Goal: Task Accomplishment & Management: Use online tool/utility

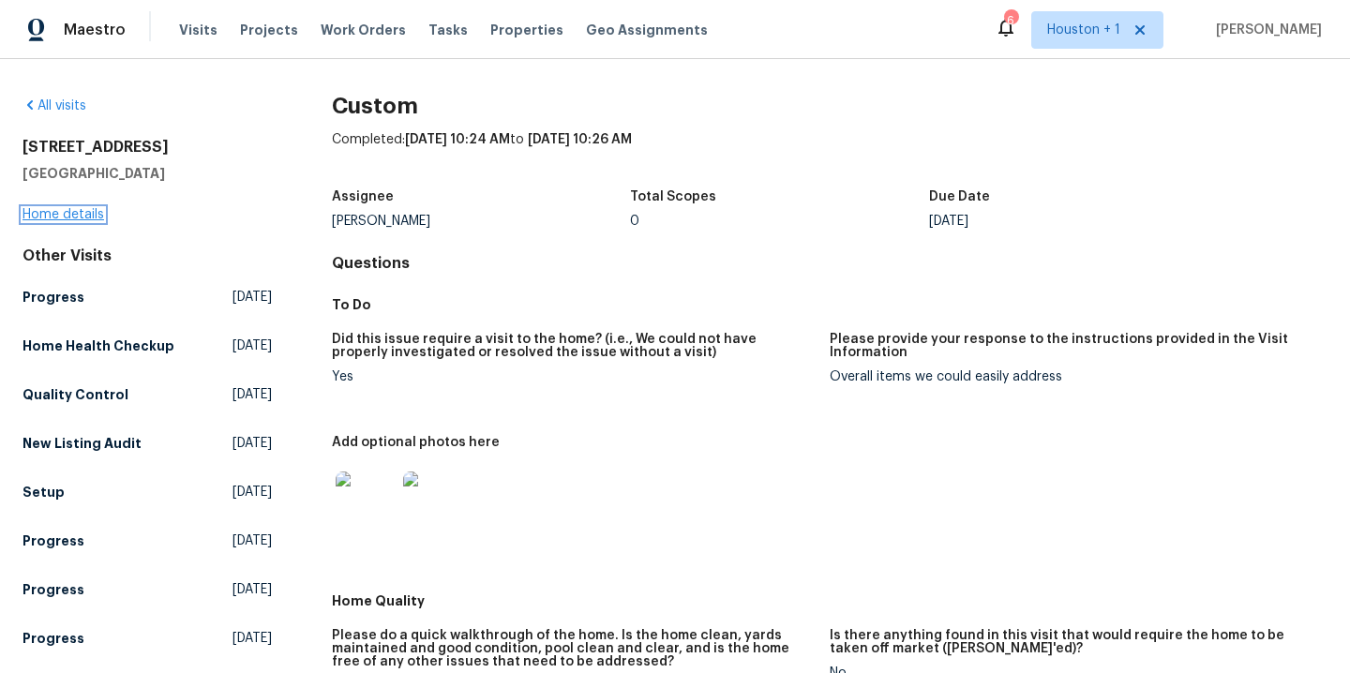
click at [71, 217] on link "Home details" at bounding box center [64, 214] width 82 height 13
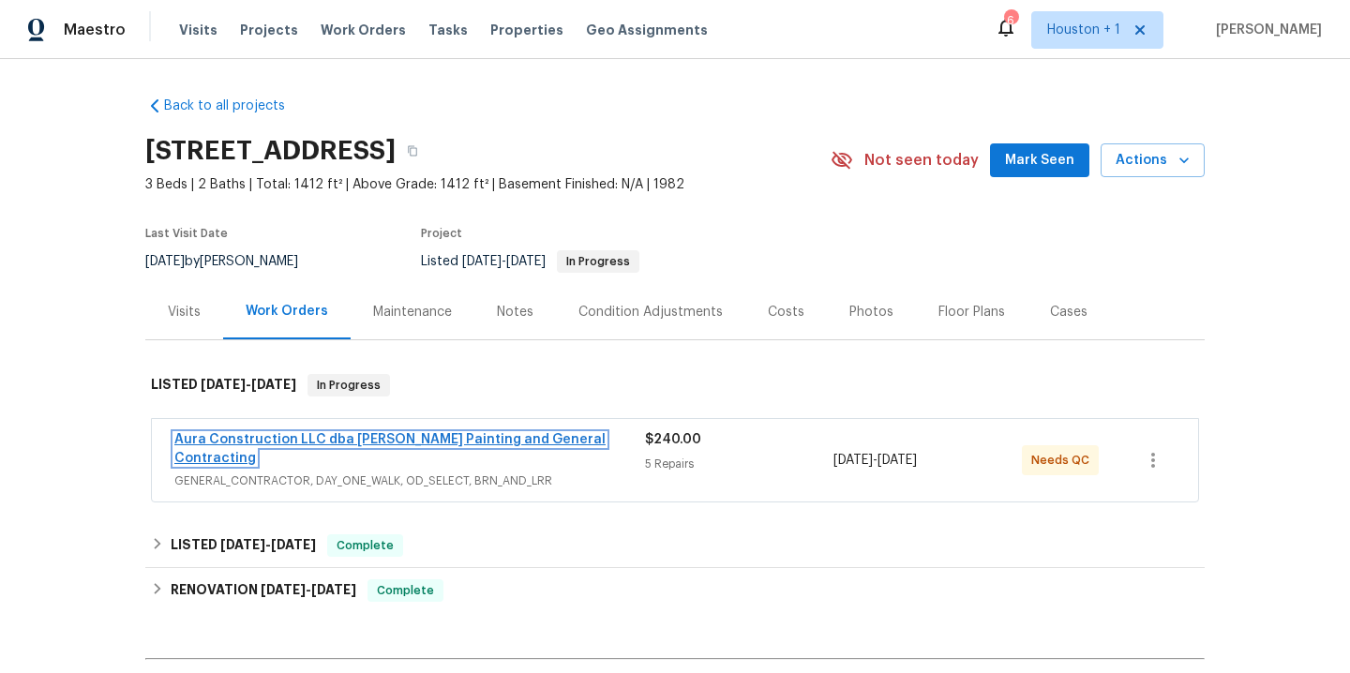
click at [409, 443] on link "Aura Construction LLC dba [PERSON_NAME] Painting and General Contracting" at bounding box center [389, 449] width 431 height 32
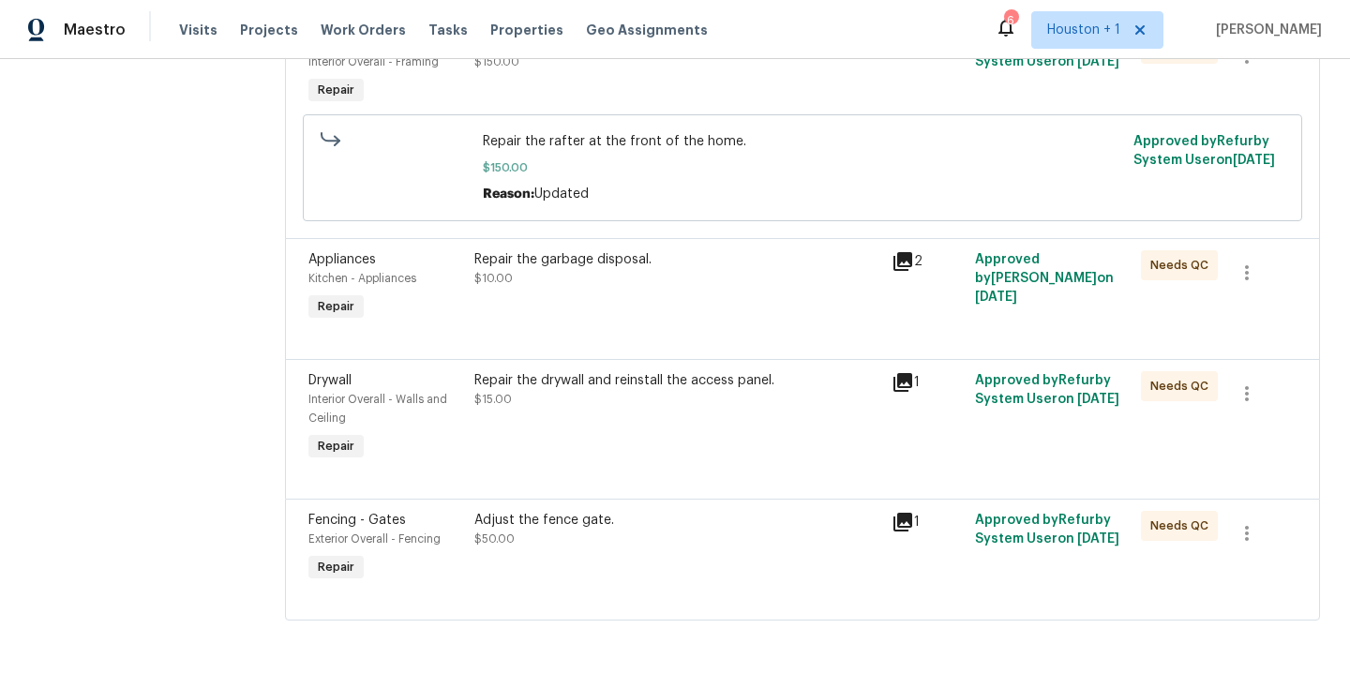
scroll to position [515, 0]
click at [571, 511] on div "Adjust the fence gate." at bounding box center [676, 520] width 405 height 19
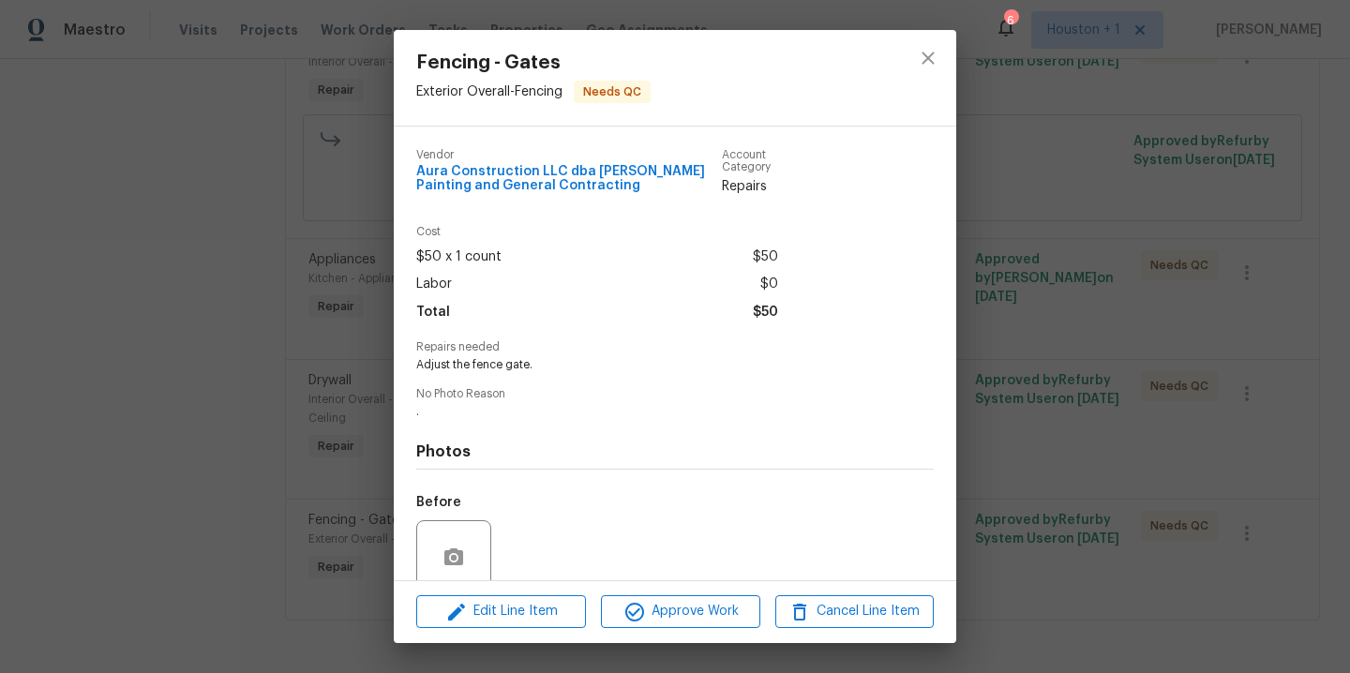
scroll to position [155, 0]
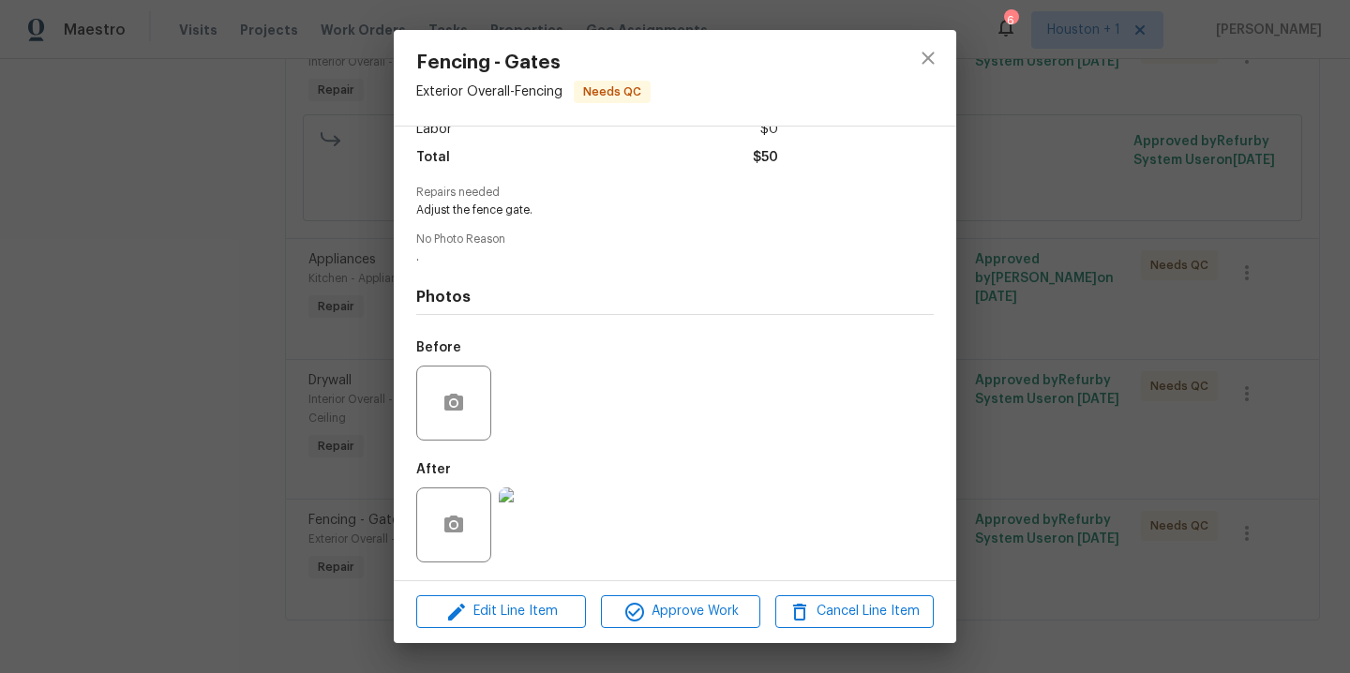
click at [533, 532] on img at bounding box center [536, 525] width 75 height 75
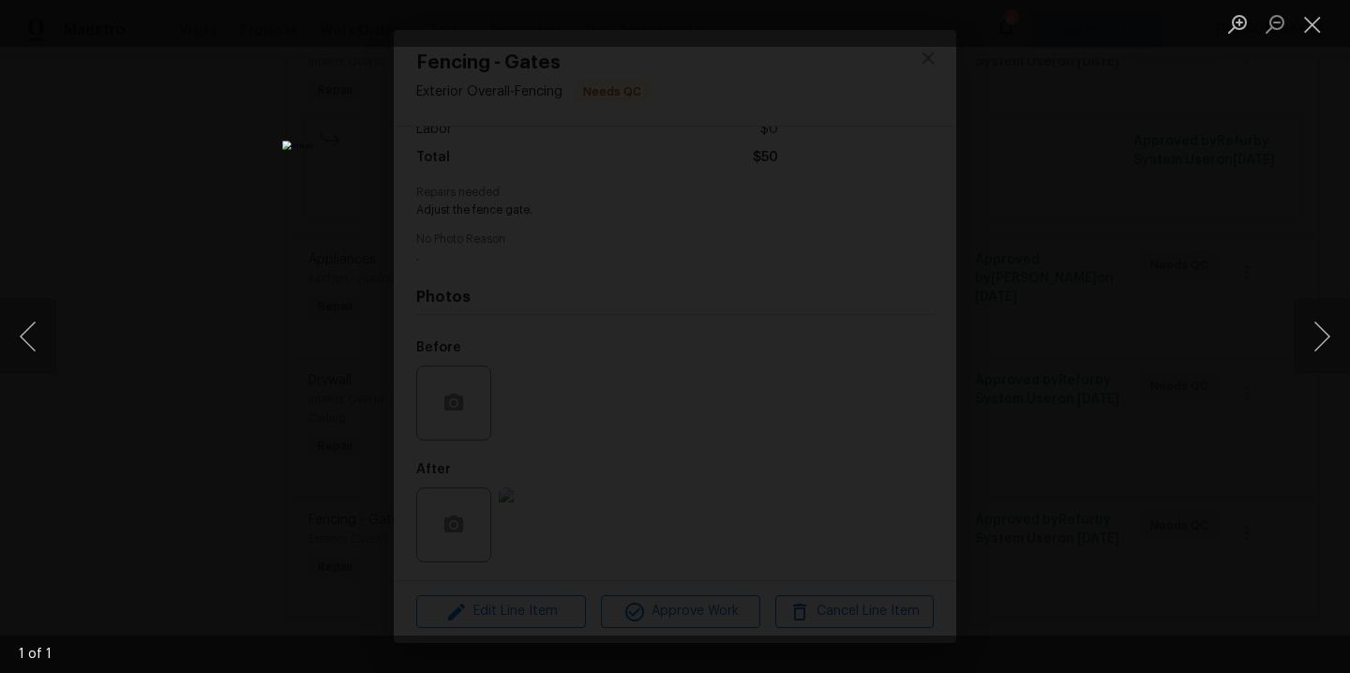
click at [1013, 287] on div "Lightbox" at bounding box center [675, 336] width 1350 height 673
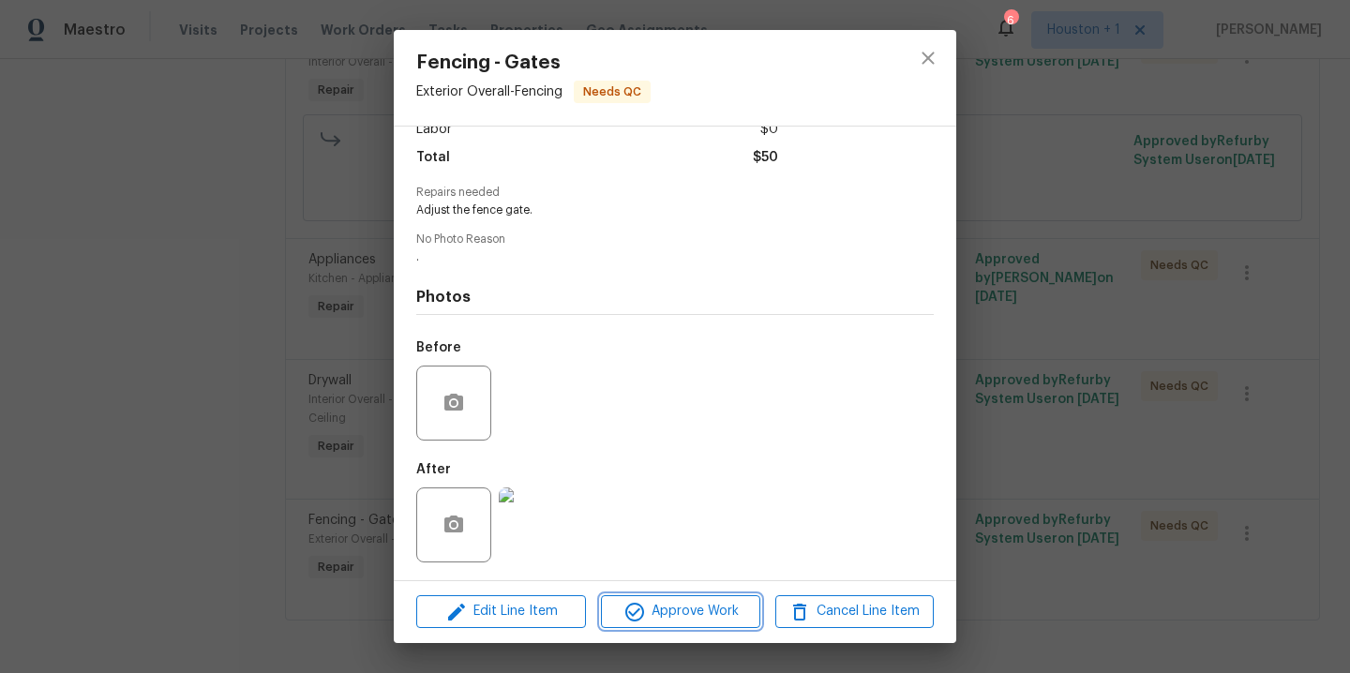
click at [681, 598] on button "Approve Work" at bounding box center [680, 611] width 158 height 33
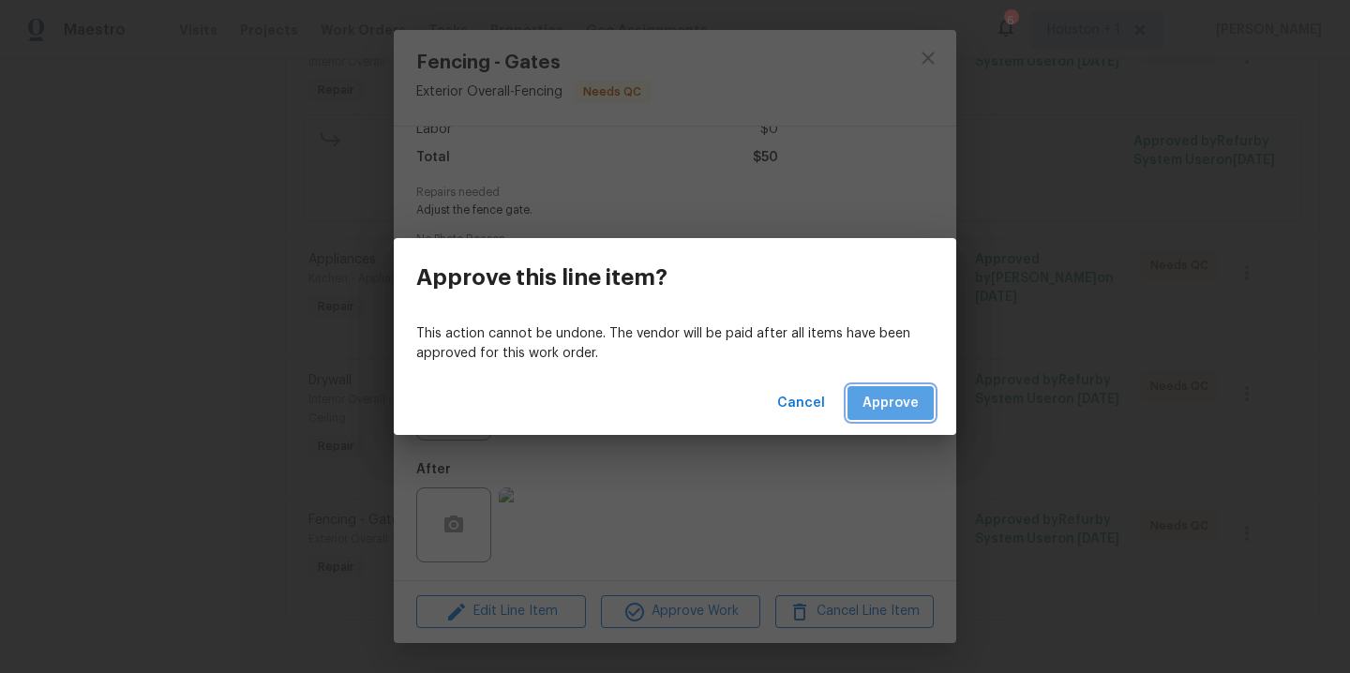
click at [885, 398] on span "Approve" at bounding box center [891, 403] width 56 height 23
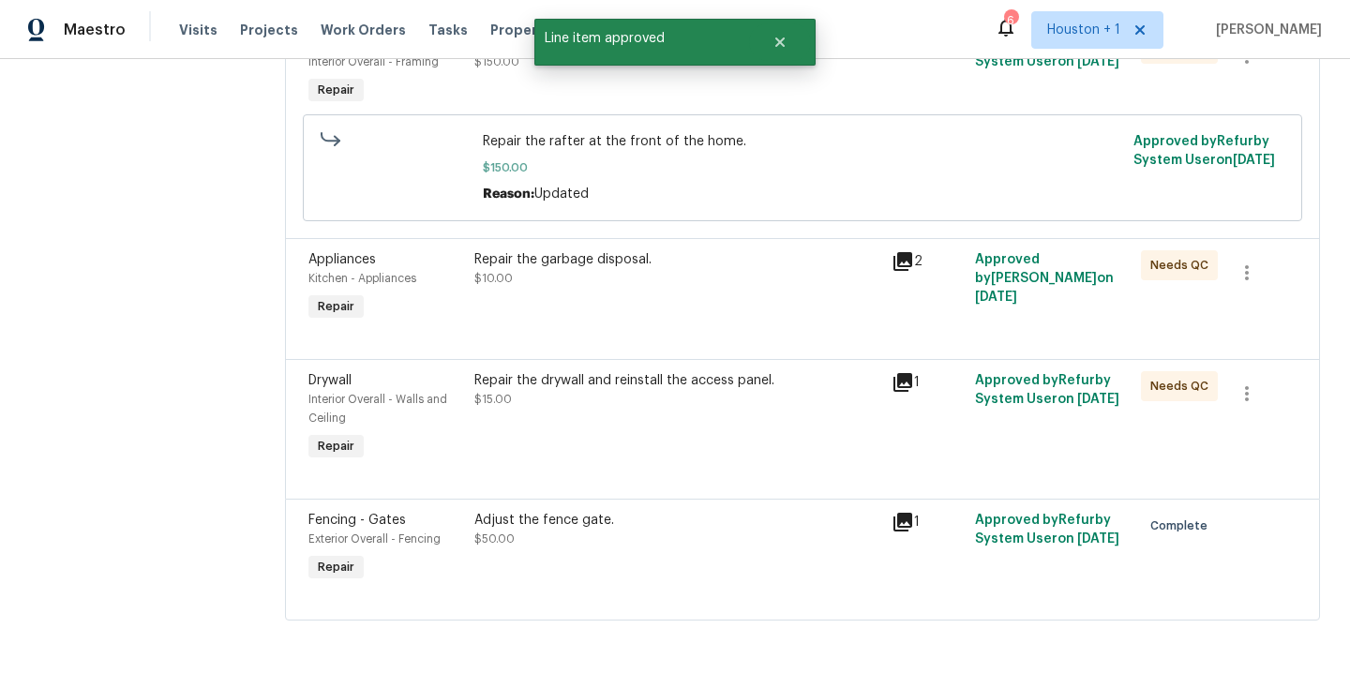
click at [603, 382] on div "Repair the drywall and reinstall the access panel. $15.00" at bounding box center [676, 390] width 405 height 38
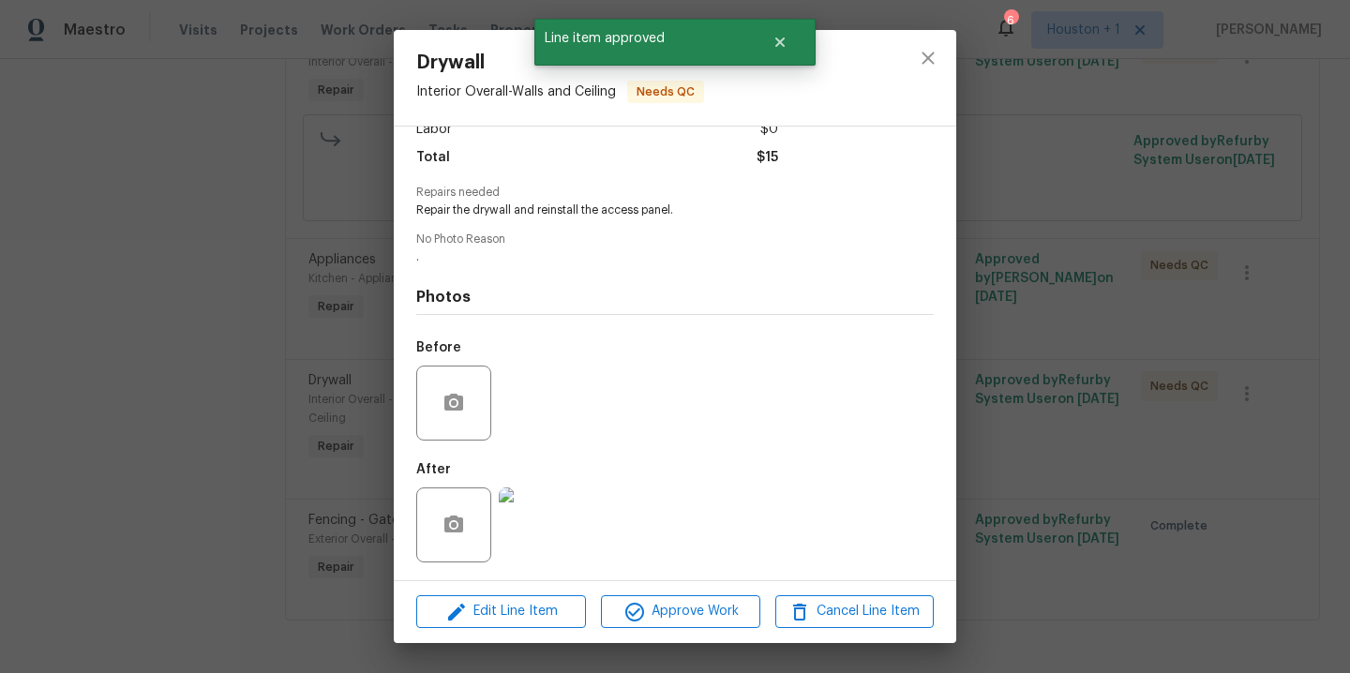
click at [524, 518] on img at bounding box center [536, 525] width 75 height 75
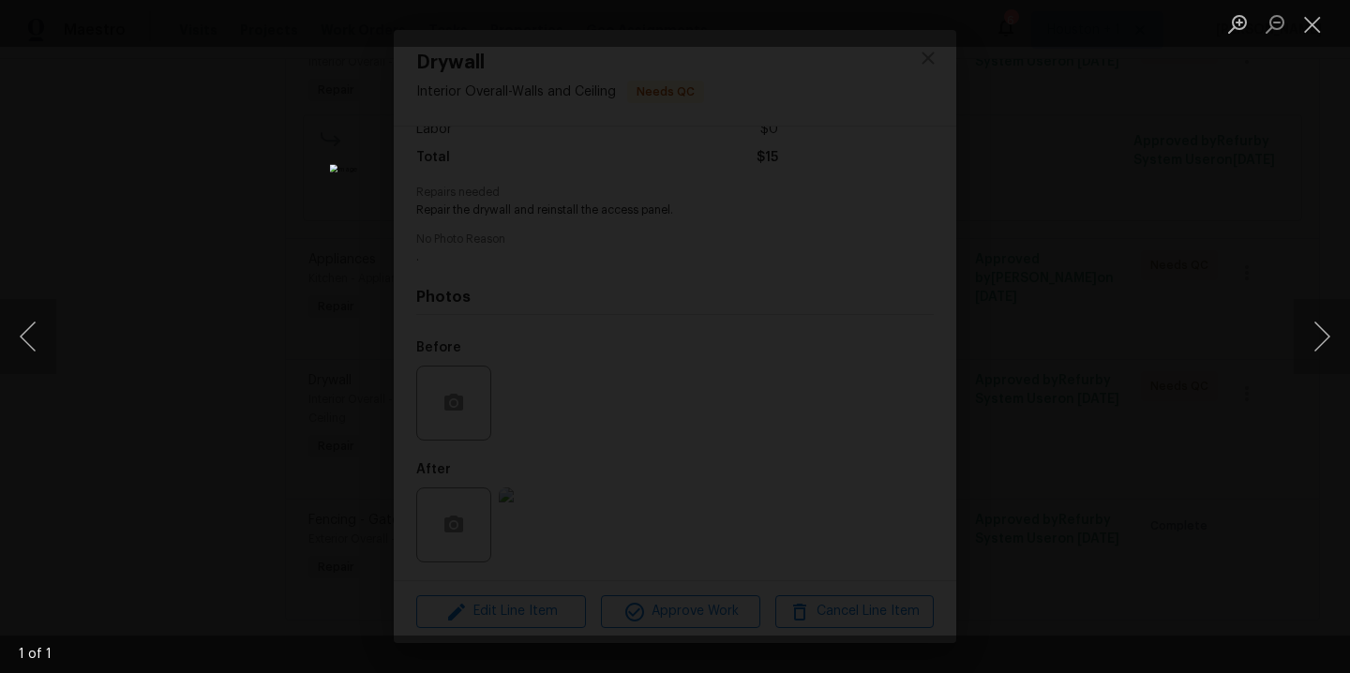
click at [1060, 351] on div "Lightbox" at bounding box center [675, 336] width 1350 height 673
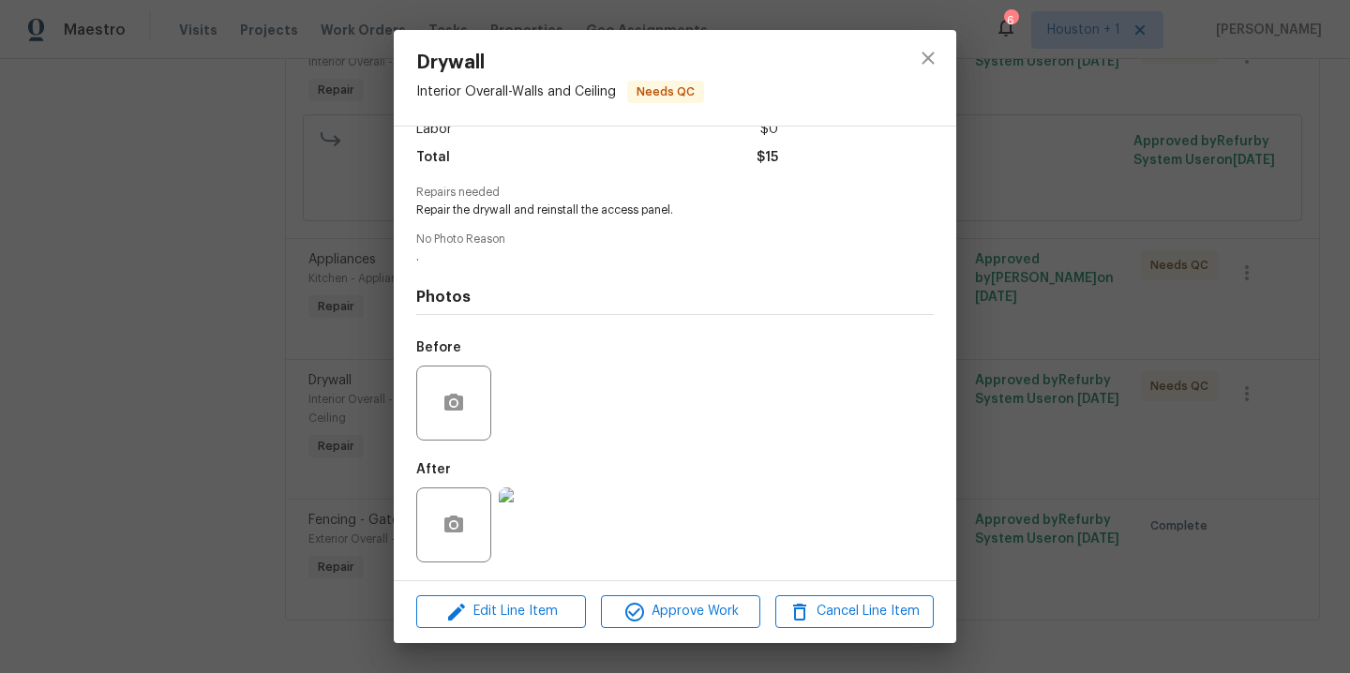
click at [721, 593] on div "Edit Line Item Approve Work Cancel Line Item" at bounding box center [675, 611] width 563 height 63
click at [728, 604] on span "Approve Work" at bounding box center [680, 611] width 147 height 23
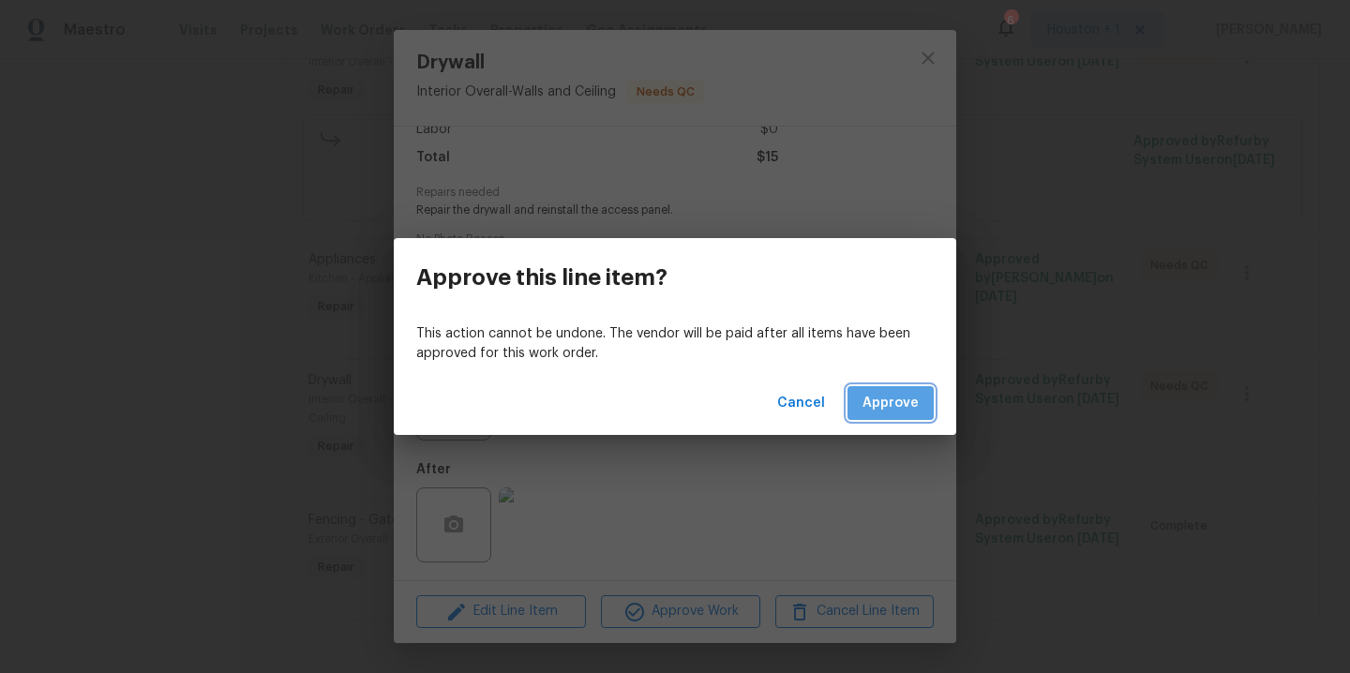
click at [893, 390] on button "Approve" at bounding box center [891, 403] width 86 height 35
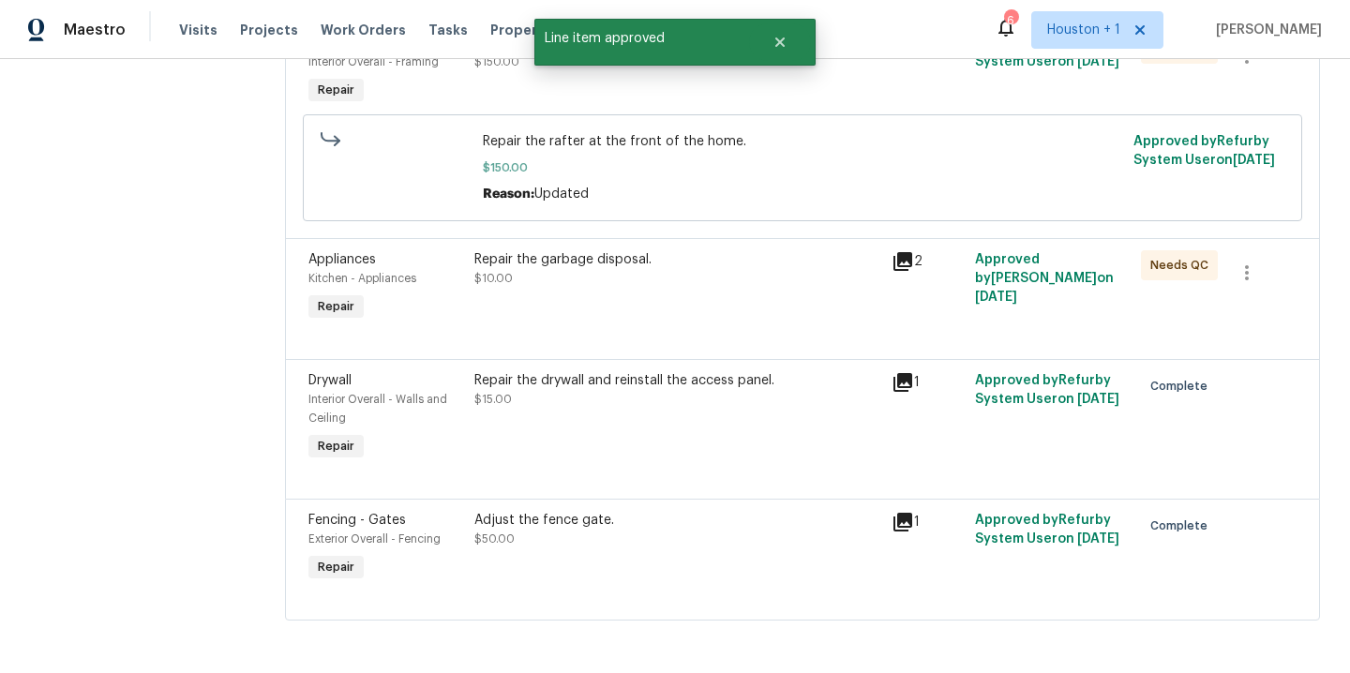
click at [683, 278] on div "Repair the garbage disposal. $10.00" at bounding box center [677, 288] width 416 height 86
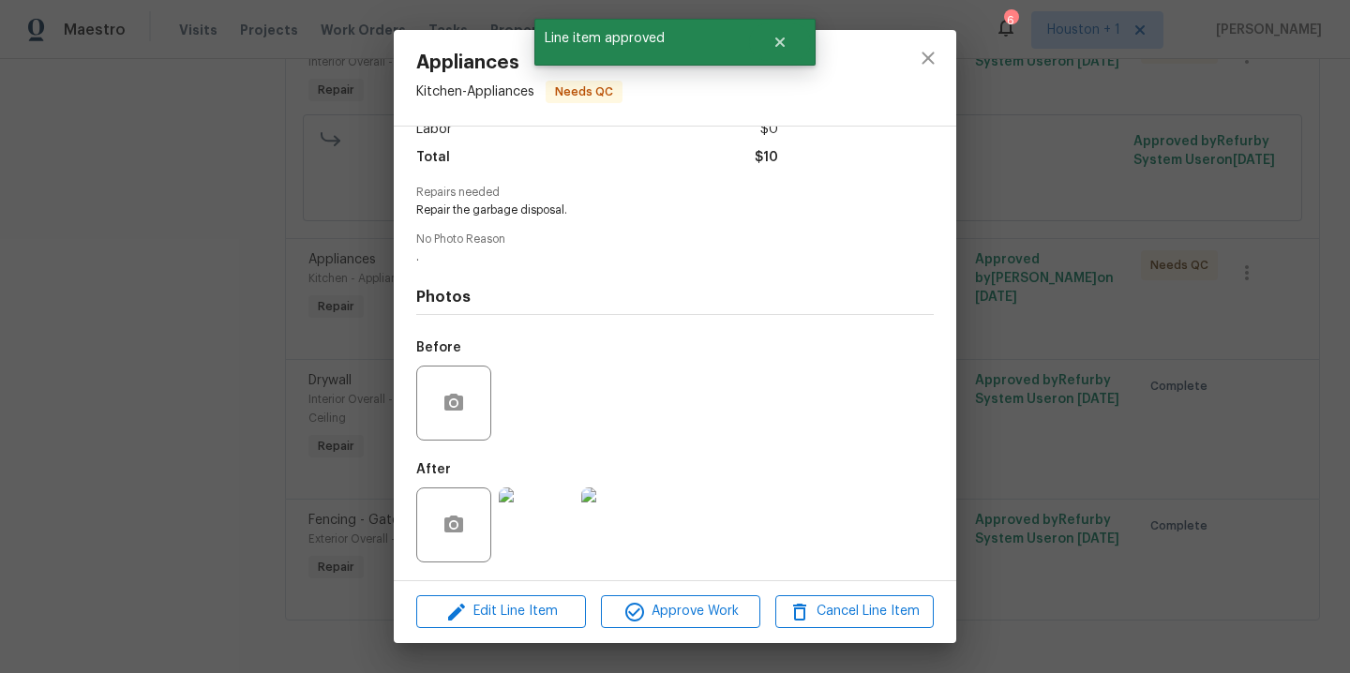
click at [558, 501] on img at bounding box center [536, 525] width 75 height 75
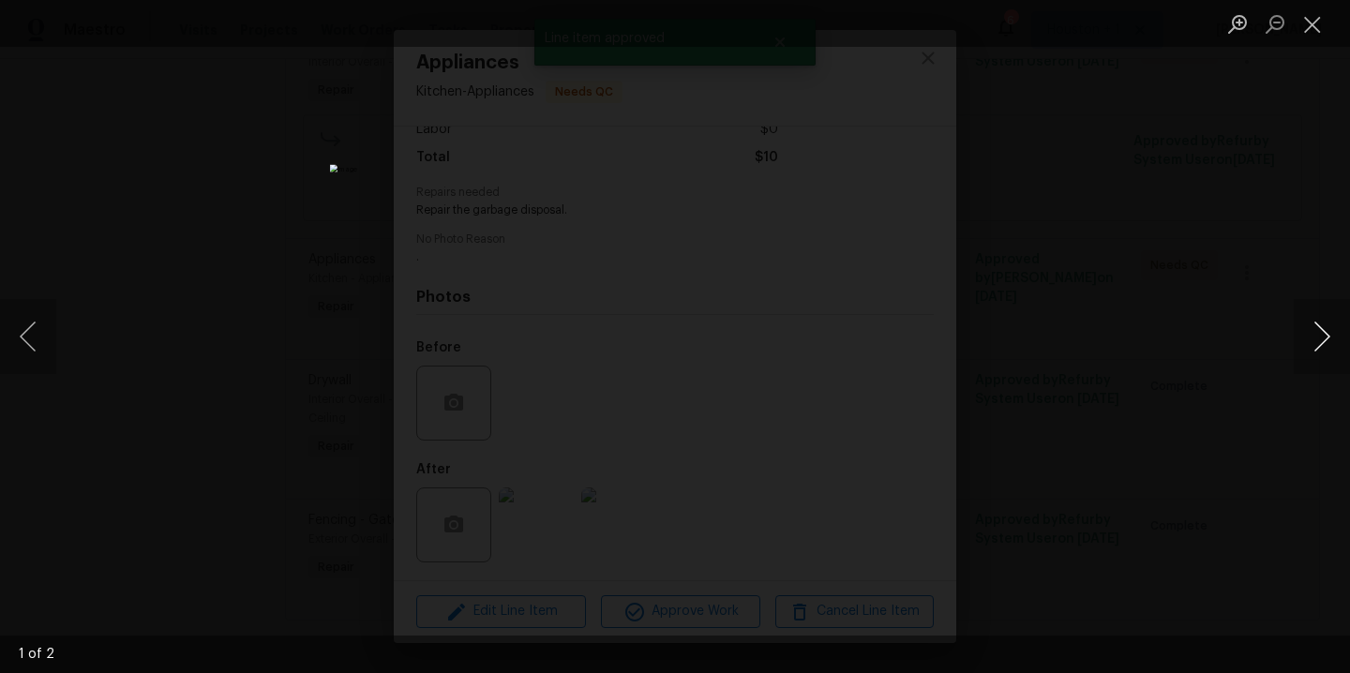
click at [1330, 324] on button "Next image" at bounding box center [1322, 336] width 56 height 75
click at [1071, 322] on div "Lightbox" at bounding box center [675, 336] width 1350 height 673
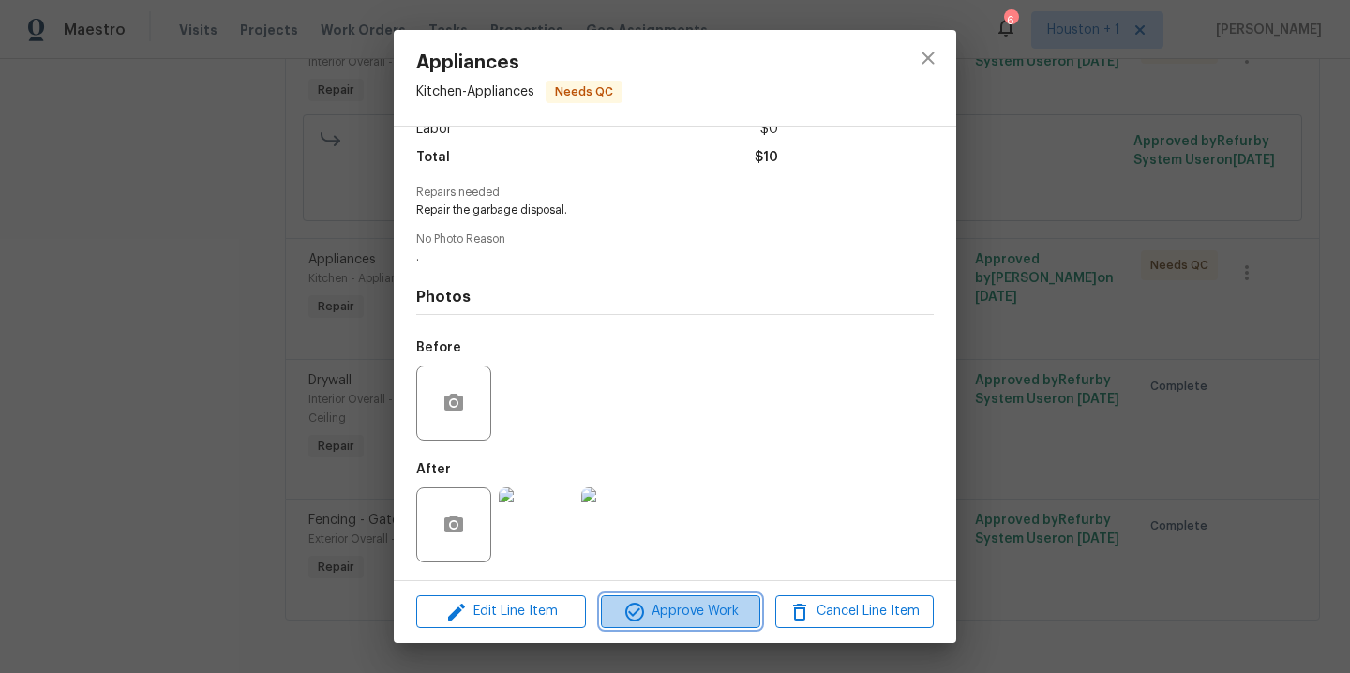
click at [690, 613] on span "Approve Work" at bounding box center [680, 611] width 147 height 23
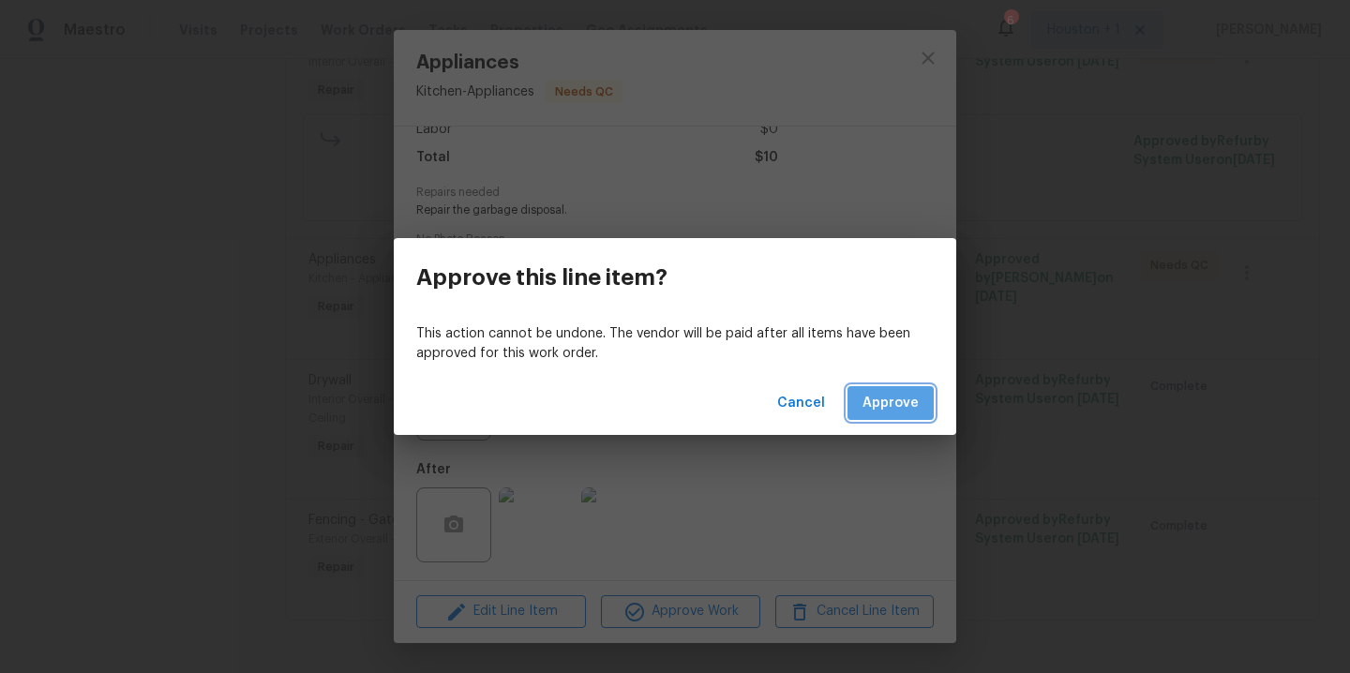
click at [906, 406] on span "Approve" at bounding box center [891, 403] width 56 height 23
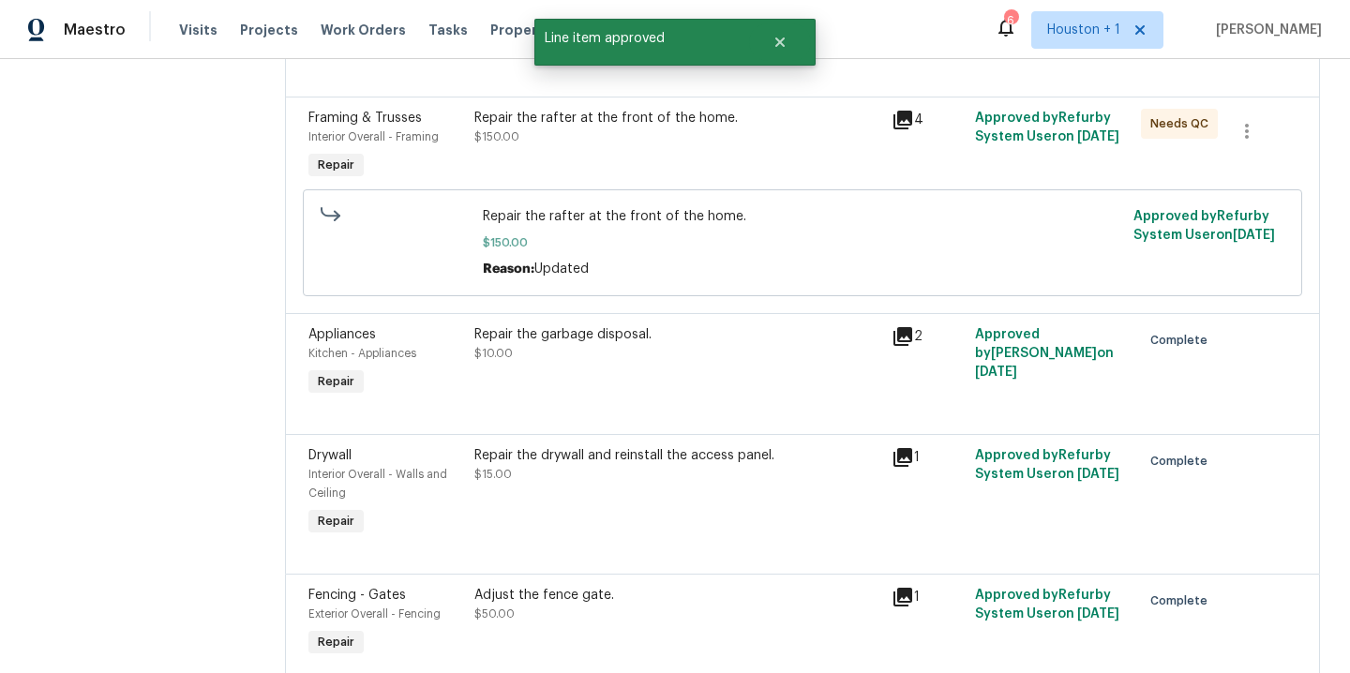
scroll to position [206, 0]
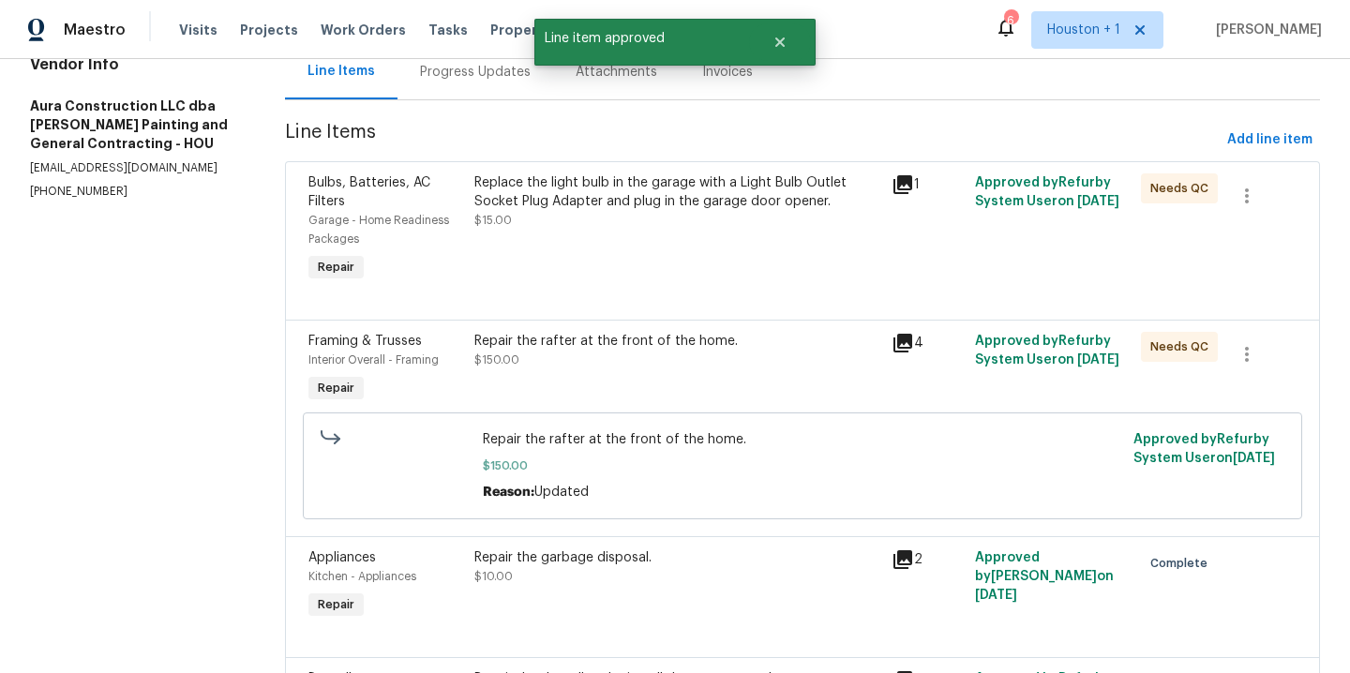
click at [614, 376] on div "Repair the rafter at the front of the home. $150.00" at bounding box center [677, 369] width 416 height 86
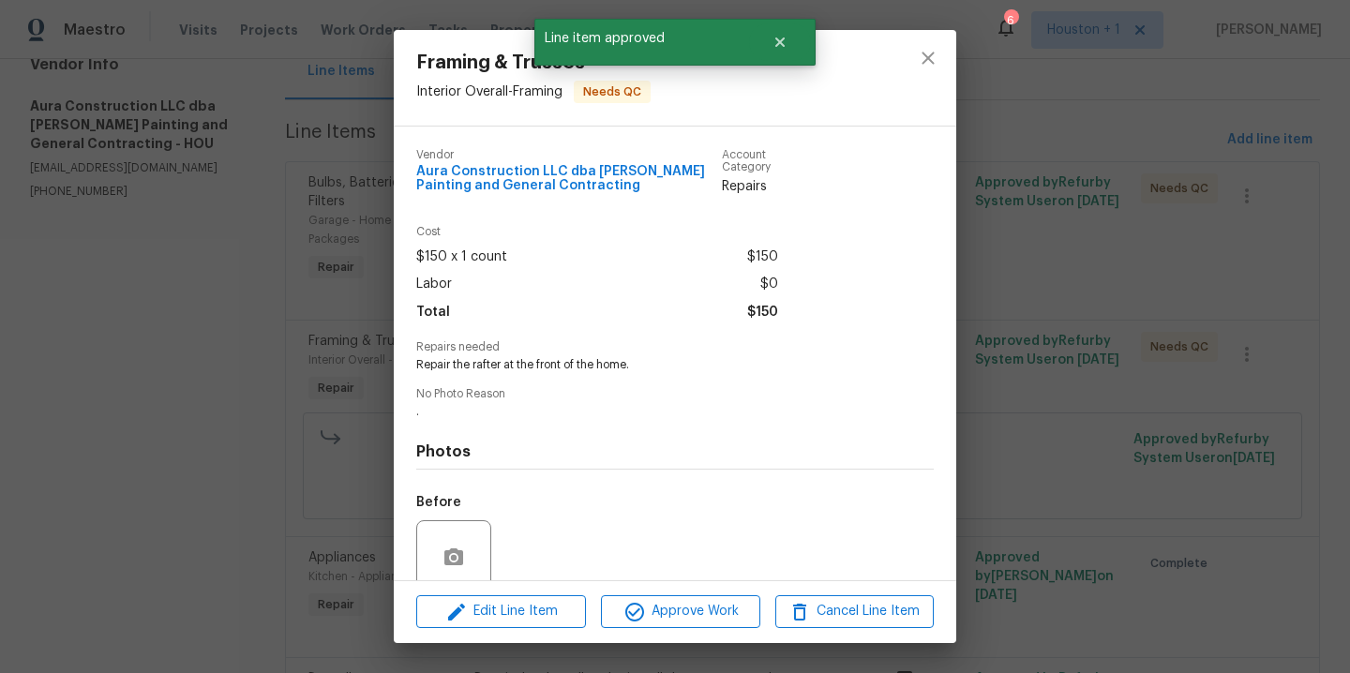
scroll to position [155, 0]
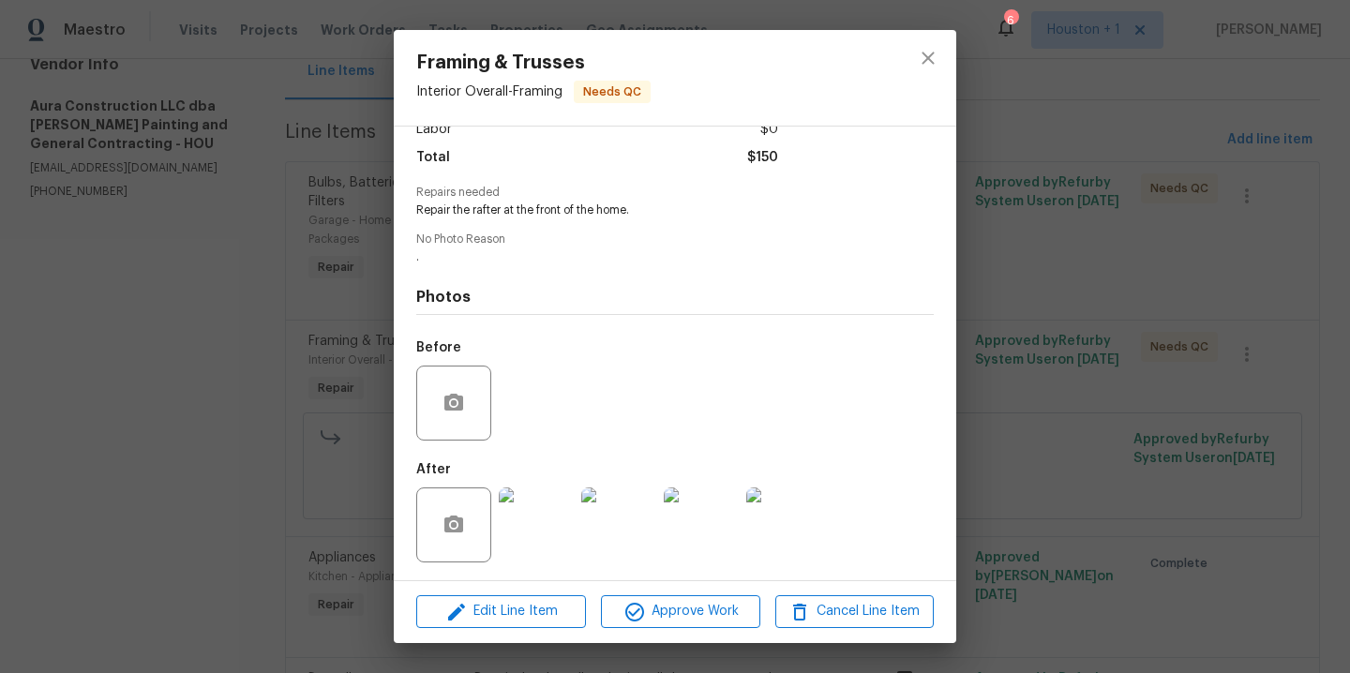
click at [519, 535] on img at bounding box center [536, 525] width 75 height 75
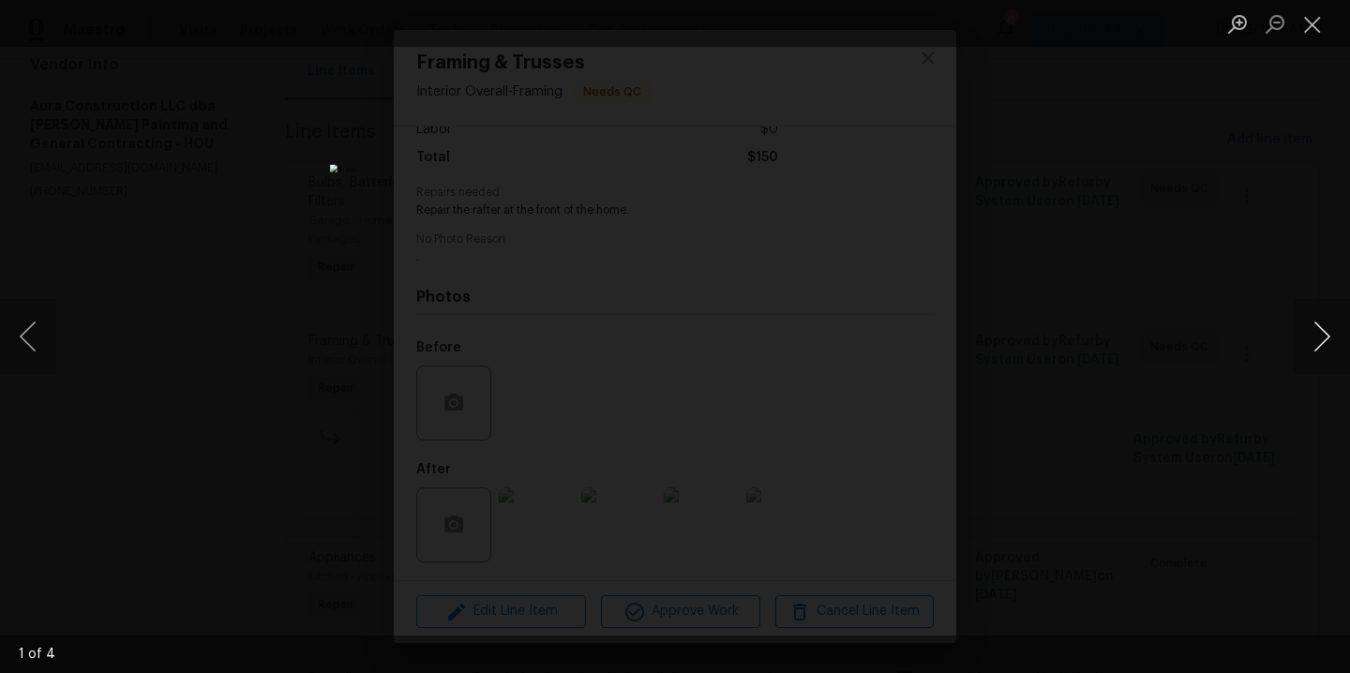
click at [1319, 334] on button "Next image" at bounding box center [1322, 336] width 56 height 75
click at [1225, 268] on div "Lightbox" at bounding box center [675, 336] width 1350 height 673
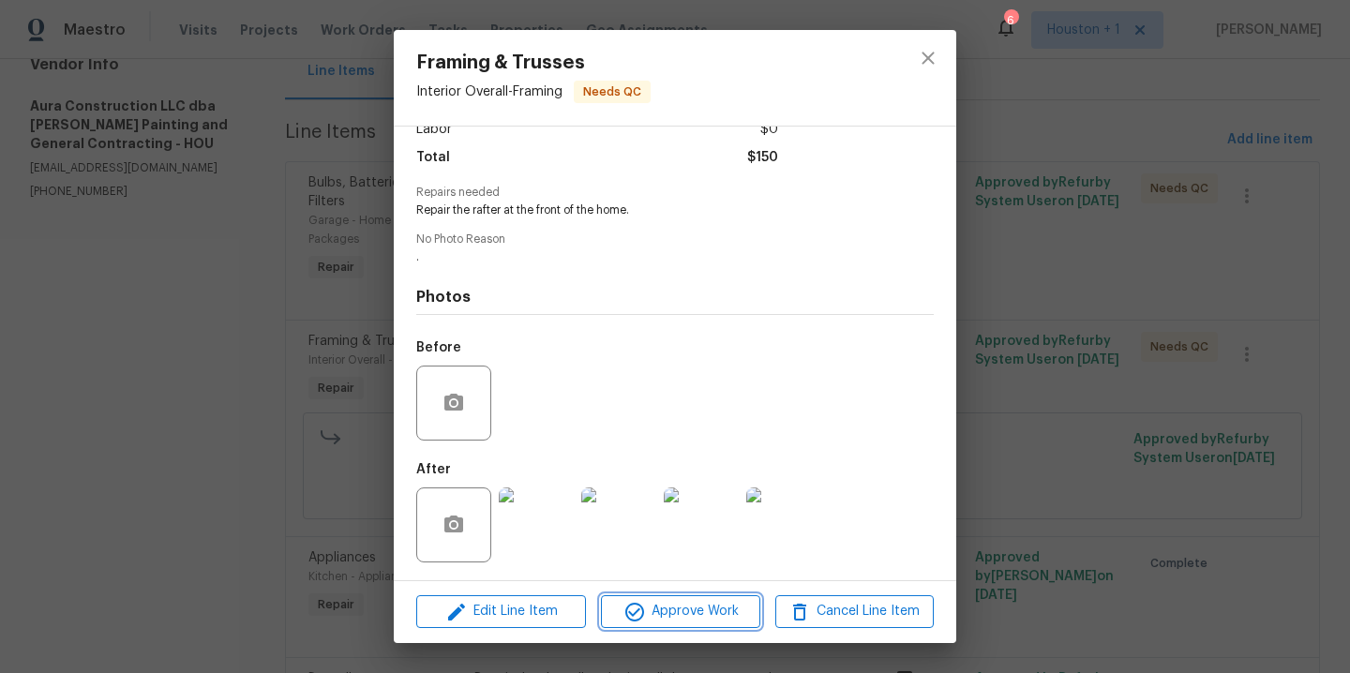
click at [694, 612] on span "Approve Work" at bounding box center [680, 611] width 147 height 23
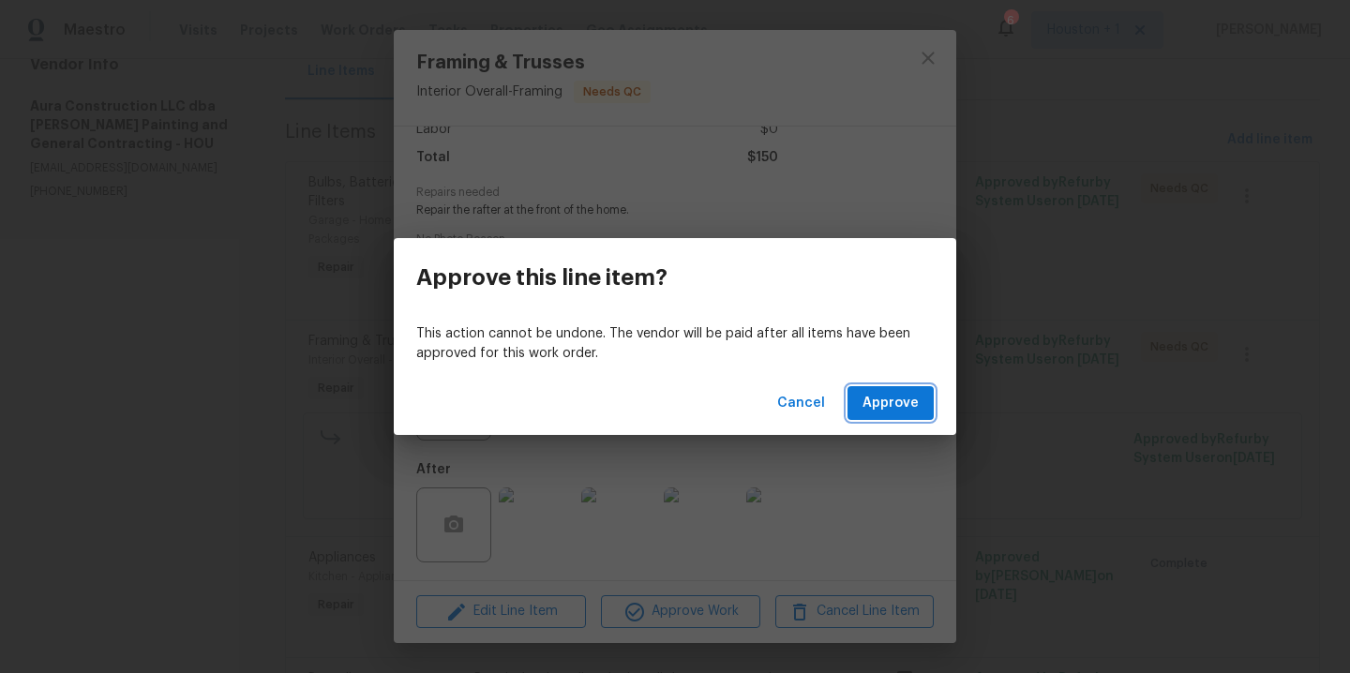
click at [925, 405] on button "Approve" at bounding box center [891, 403] width 86 height 35
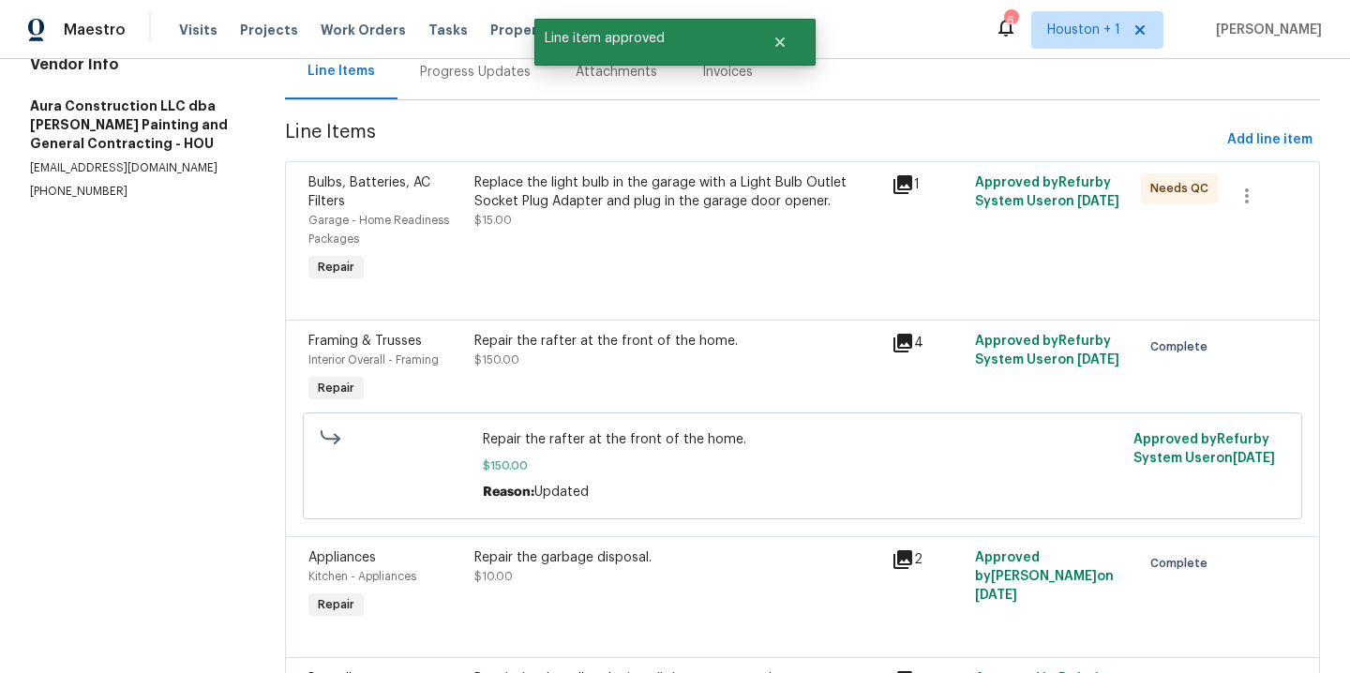
click at [605, 197] on div "Replace the light bulb in the garage with a Light Bulb Outlet Socket Plug Adapt…" at bounding box center [676, 192] width 405 height 38
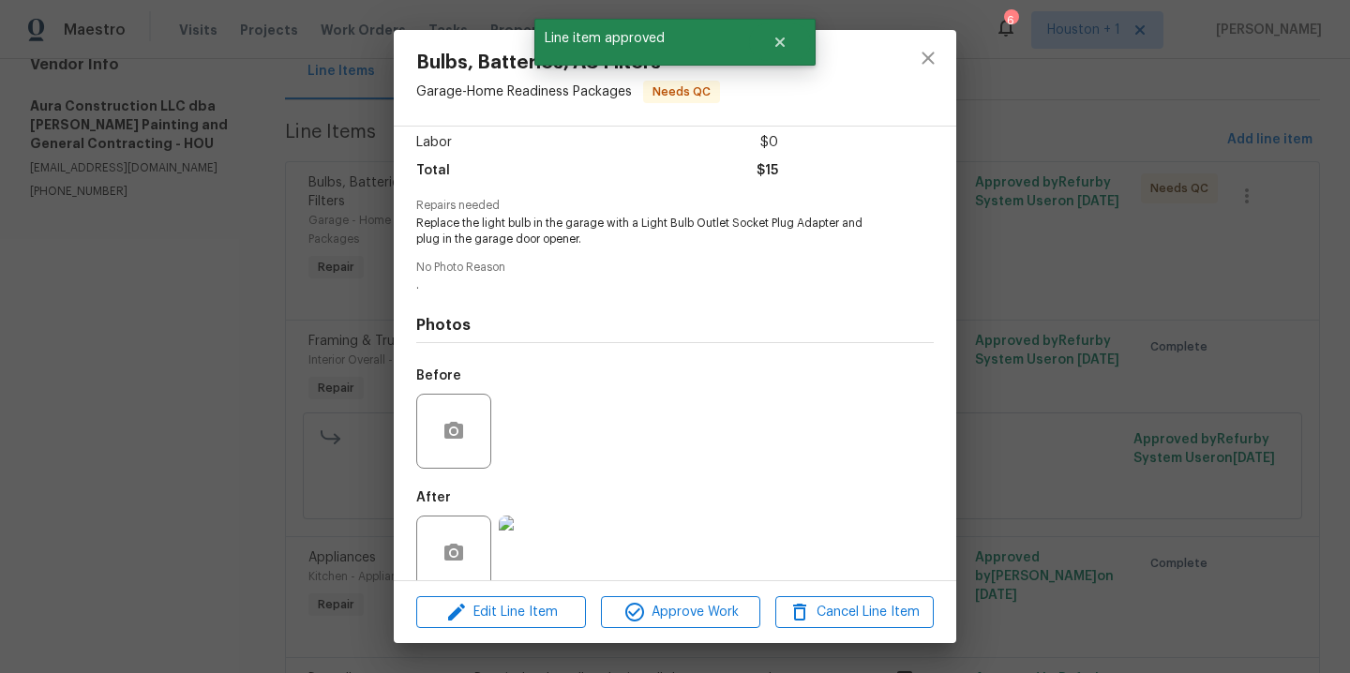
scroll to position [171, 0]
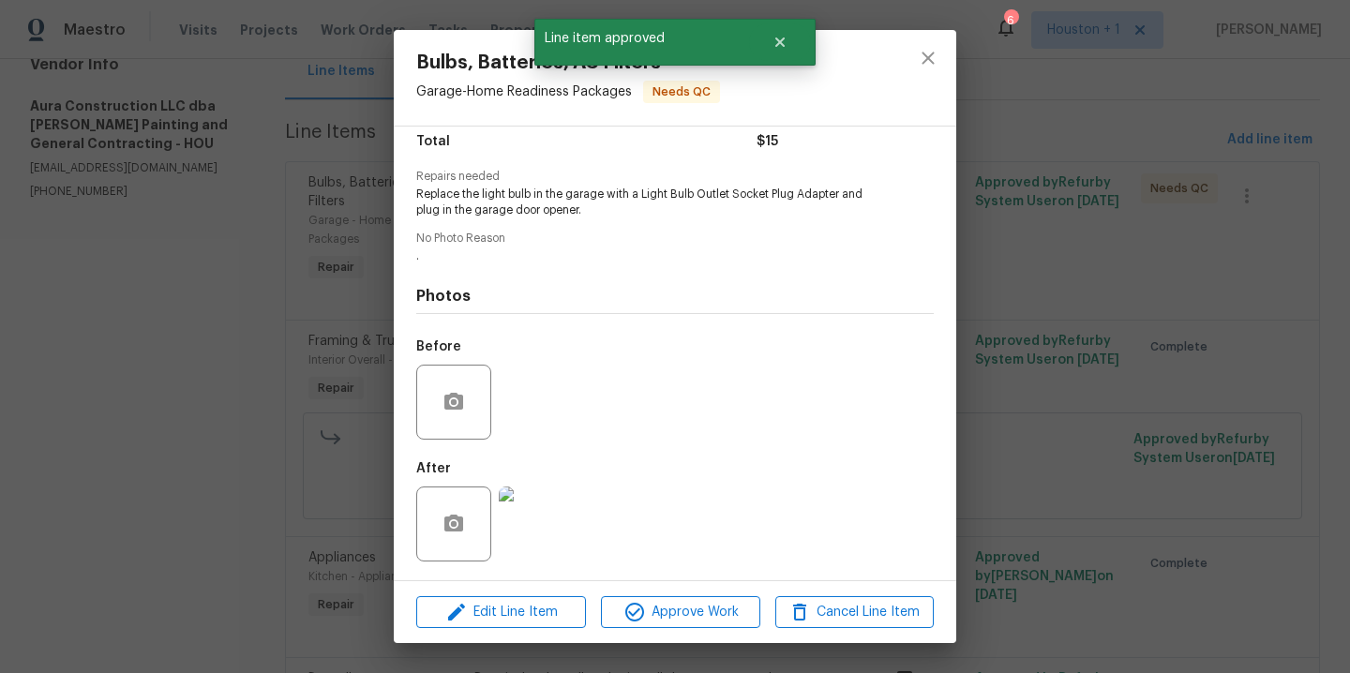
click at [545, 511] on img at bounding box center [536, 524] width 75 height 75
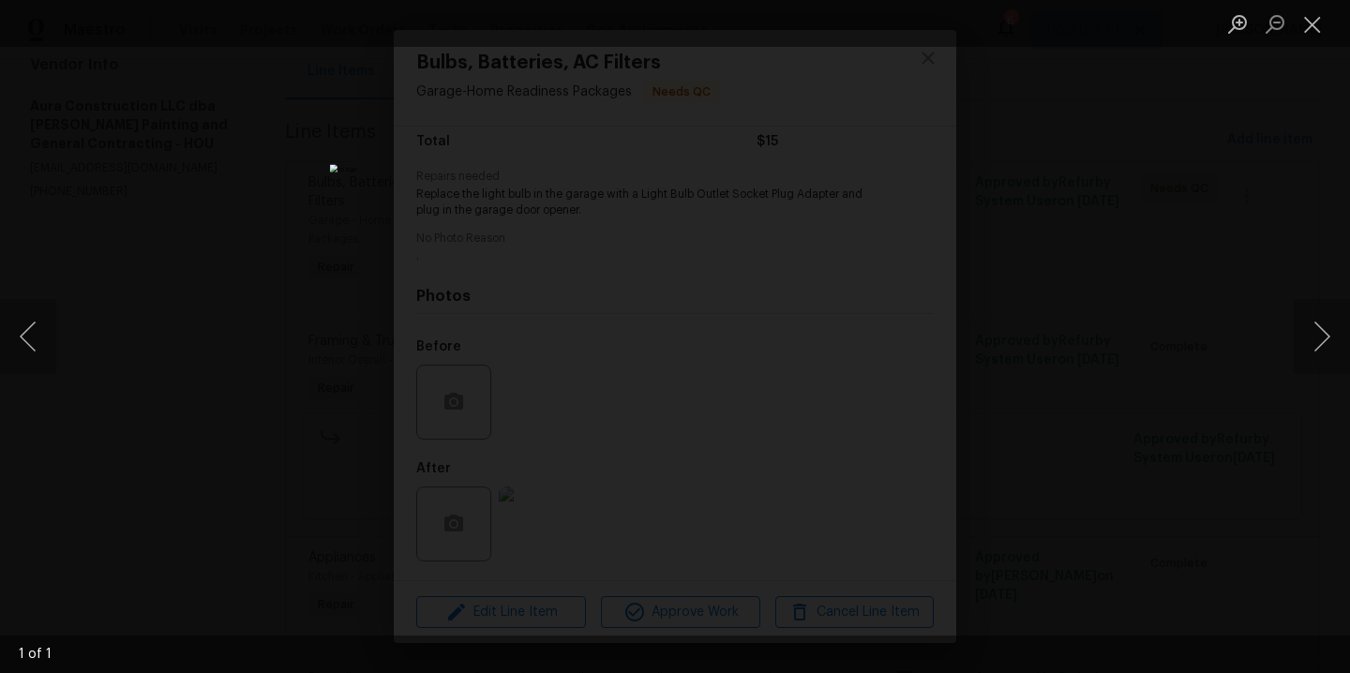
click at [1171, 334] on div "Lightbox" at bounding box center [675, 336] width 1350 height 673
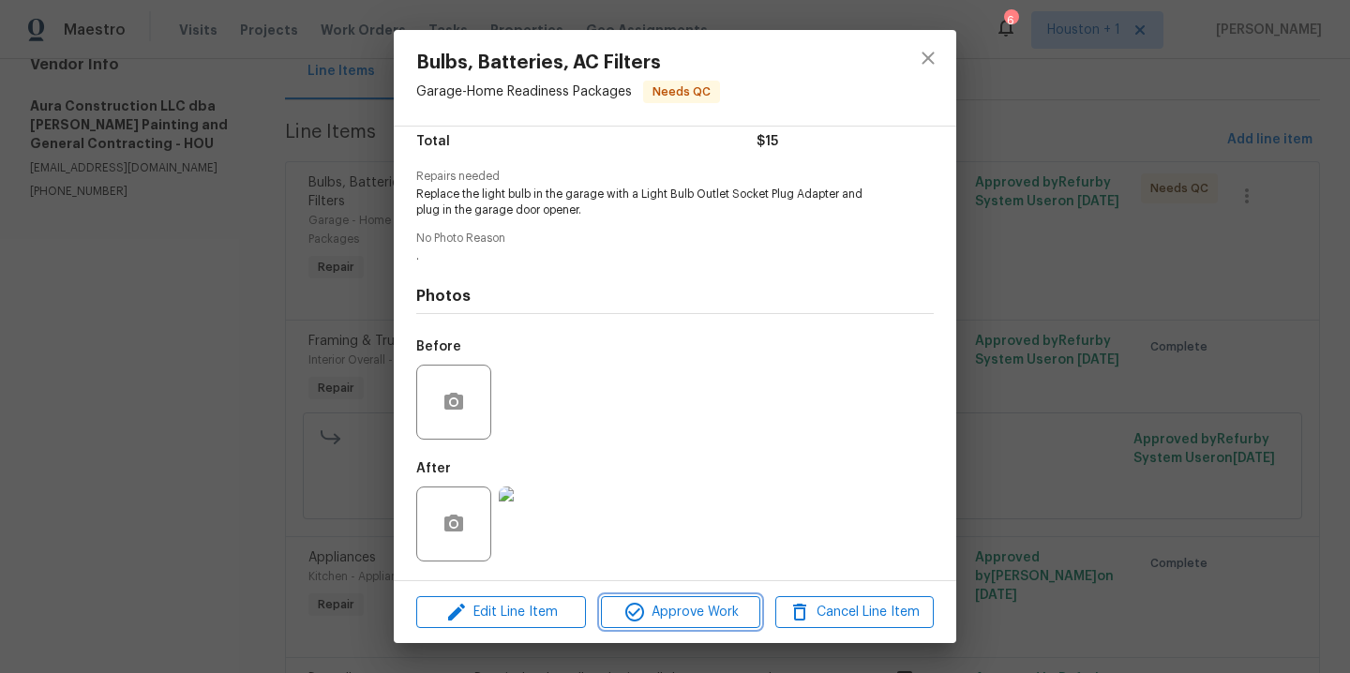
click at [684, 607] on span "Approve Work" at bounding box center [680, 612] width 147 height 23
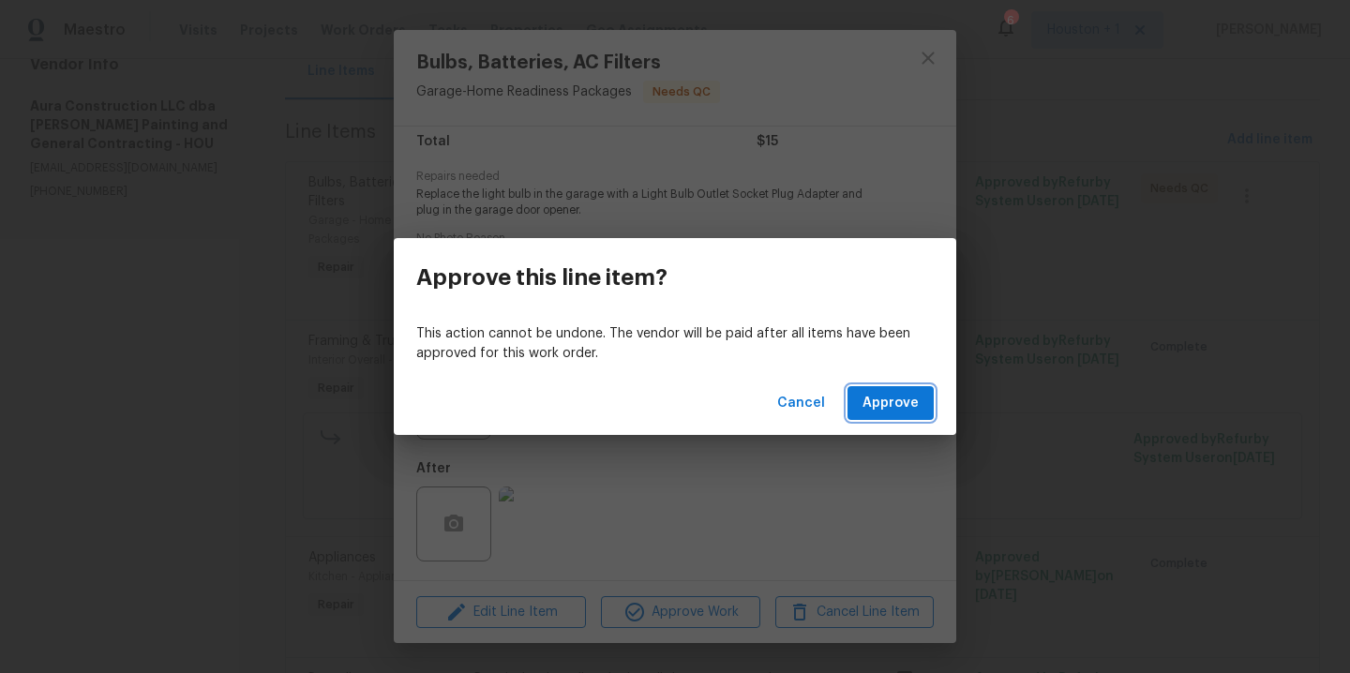
click at [885, 419] on button "Approve" at bounding box center [891, 403] width 86 height 35
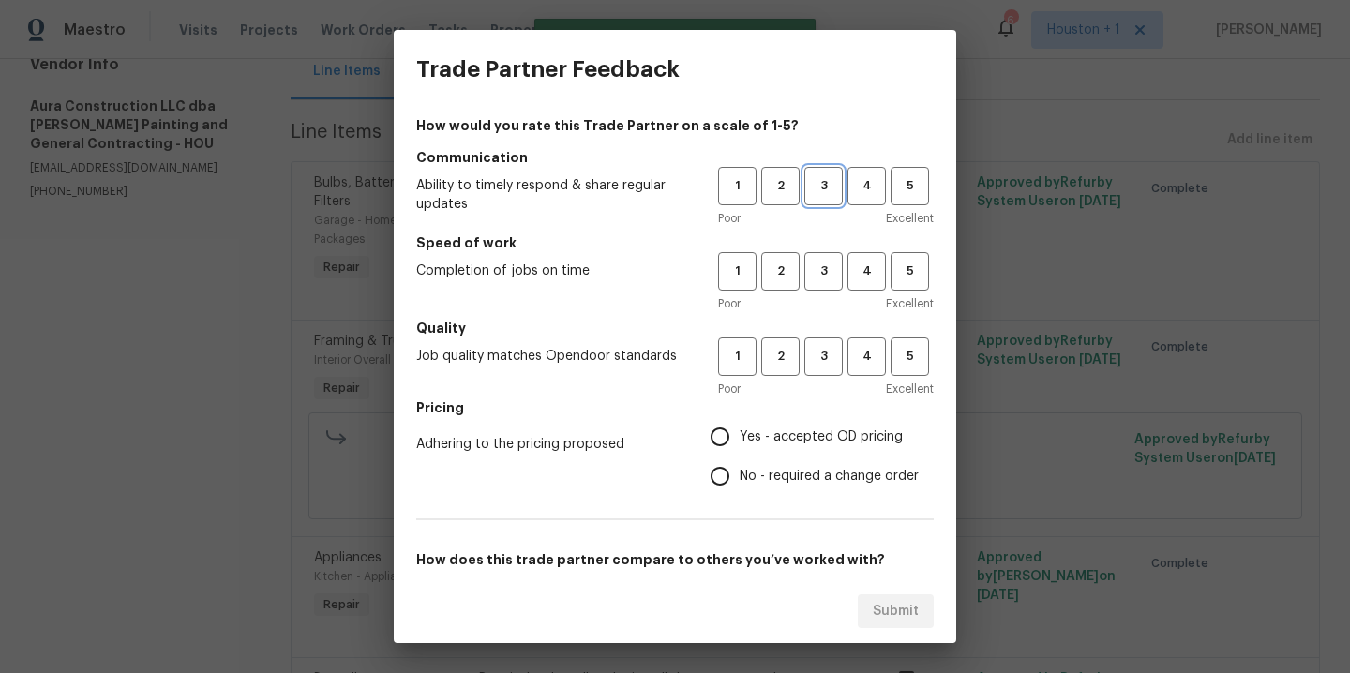
click at [814, 188] on span "3" at bounding box center [823, 186] width 35 height 22
click at [812, 300] on div "Poor Excellent" at bounding box center [826, 303] width 216 height 19
click at [806, 353] on span "3" at bounding box center [823, 357] width 35 height 22
click at [806, 277] on span "3" at bounding box center [823, 272] width 35 height 22
click at [806, 432] on span "Yes - accepted OD pricing" at bounding box center [821, 438] width 163 height 20
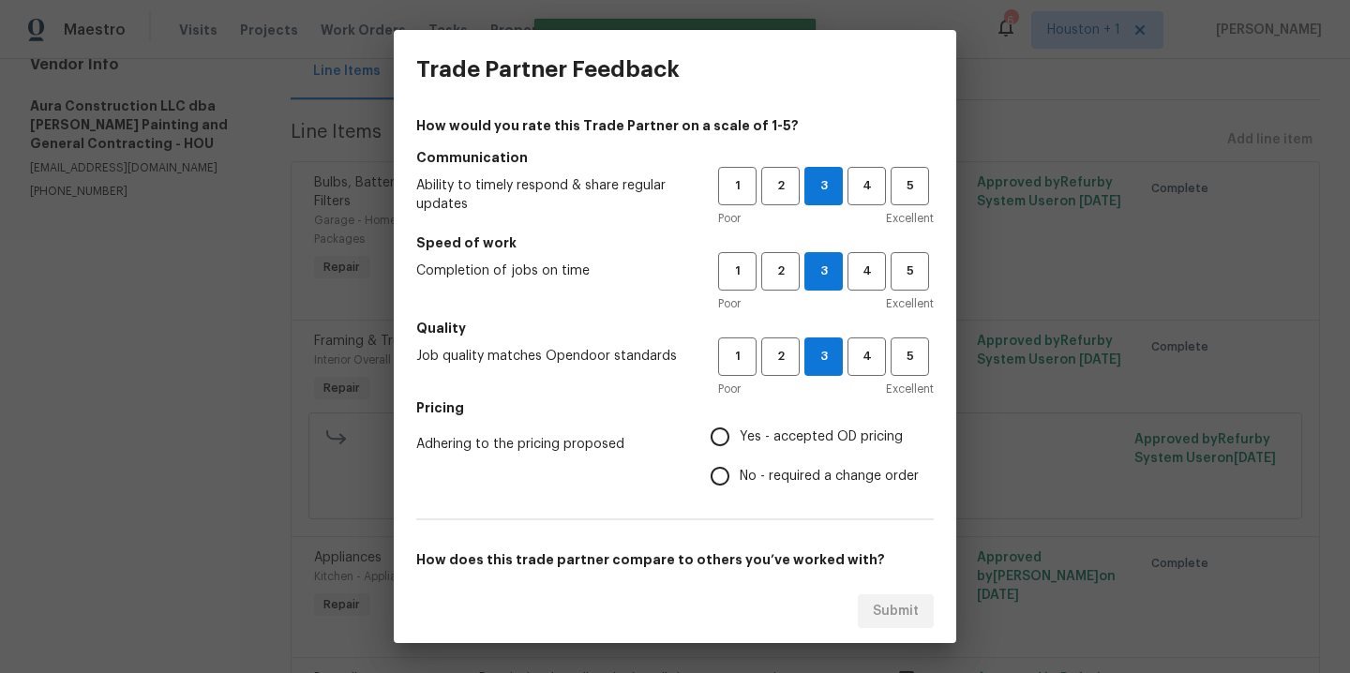
click at [740, 432] on input "Yes - accepted OD pricing" at bounding box center [719, 436] width 39 height 39
radio input "true"
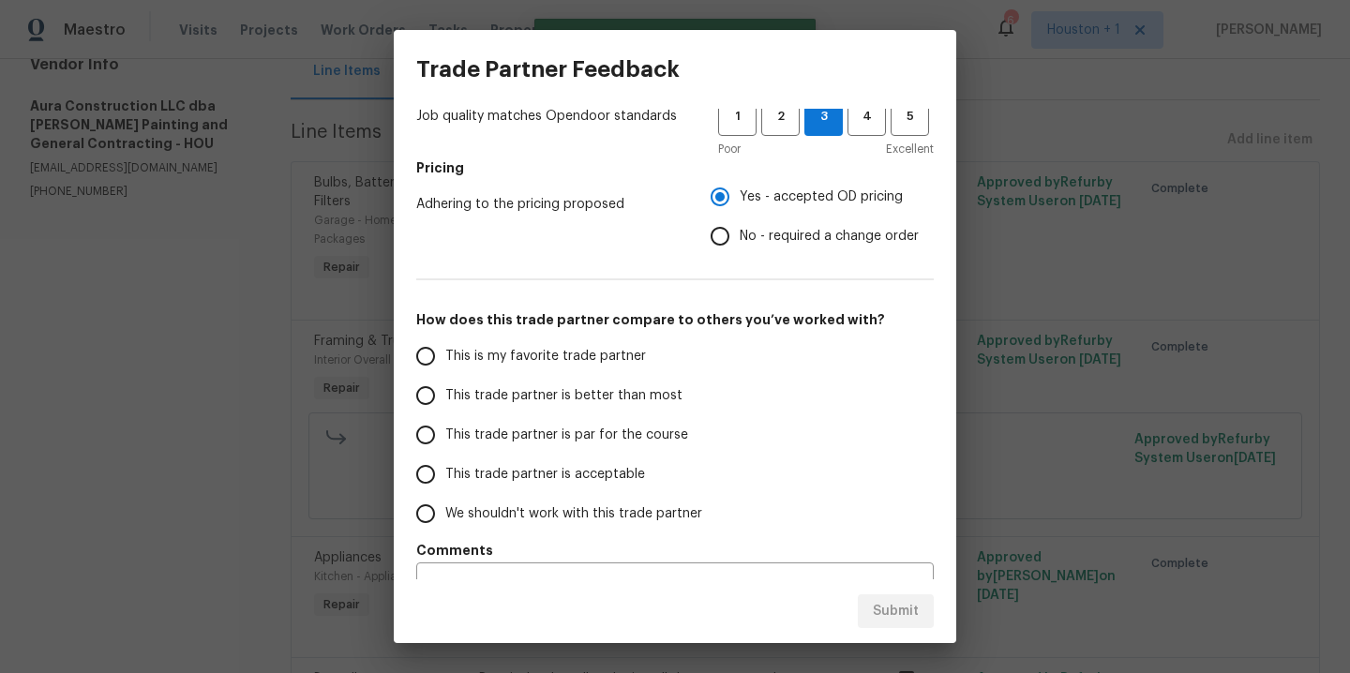
scroll to position [278, 0]
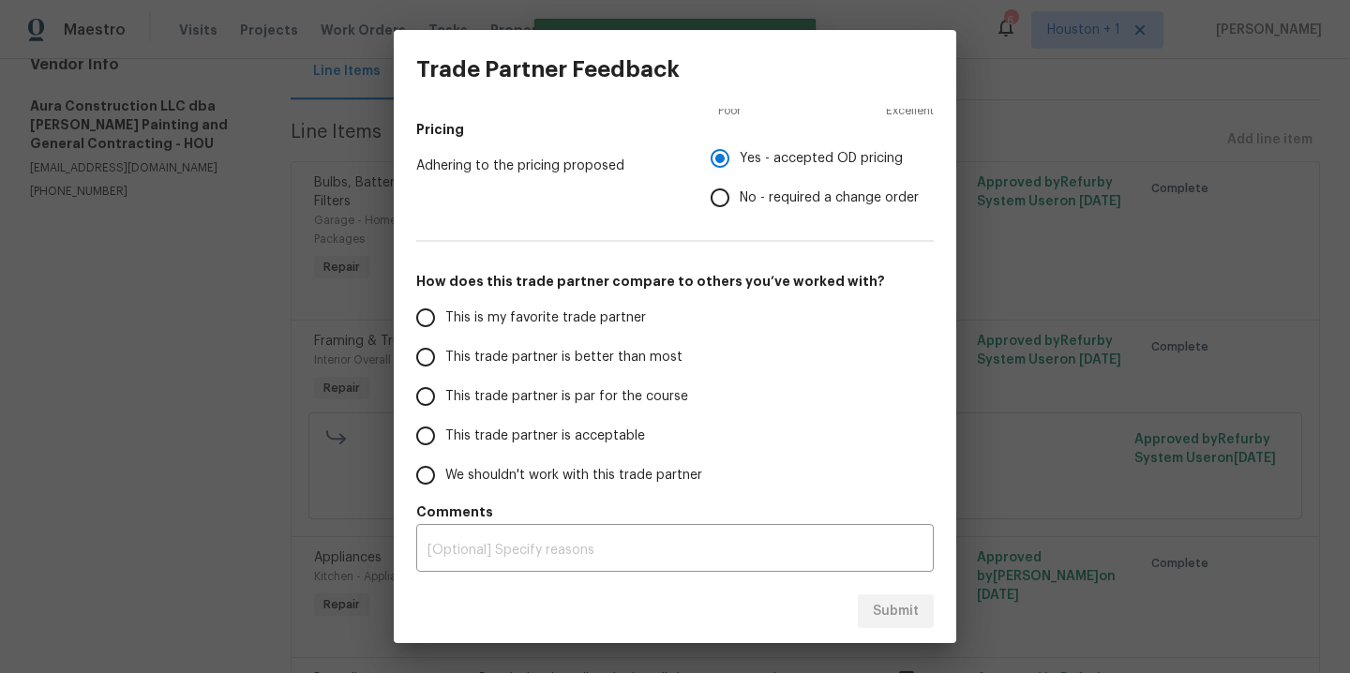
click at [593, 311] on span "This is my favorite trade partner" at bounding box center [545, 318] width 201 height 20
click at [445, 311] on input "This is my favorite trade partner" at bounding box center [425, 317] width 39 height 39
click at [899, 607] on span "Submit" at bounding box center [896, 611] width 46 height 23
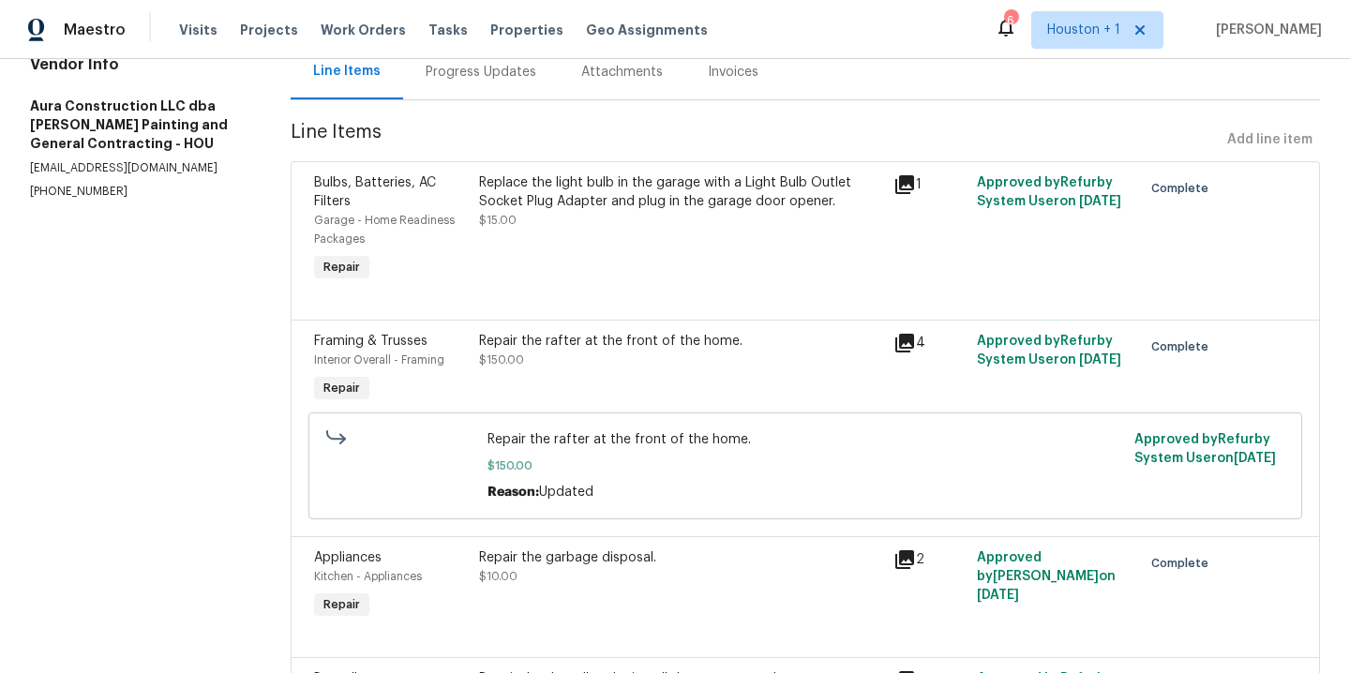
radio input "true"
